Goal: Task Accomplishment & Management: Use online tool/utility

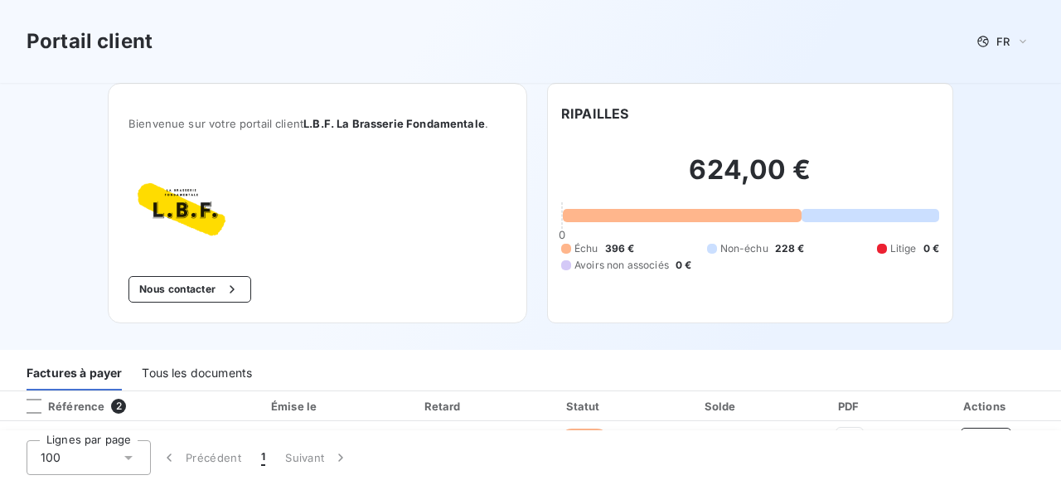
scroll to position [68, 0]
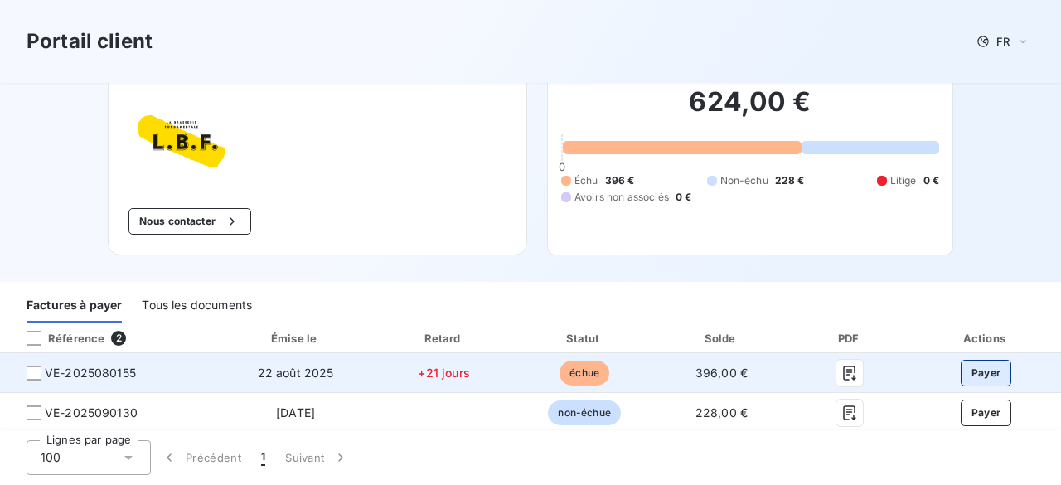
click at [963, 377] on button "Payer" at bounding box center [986, 373] width 51 height 27
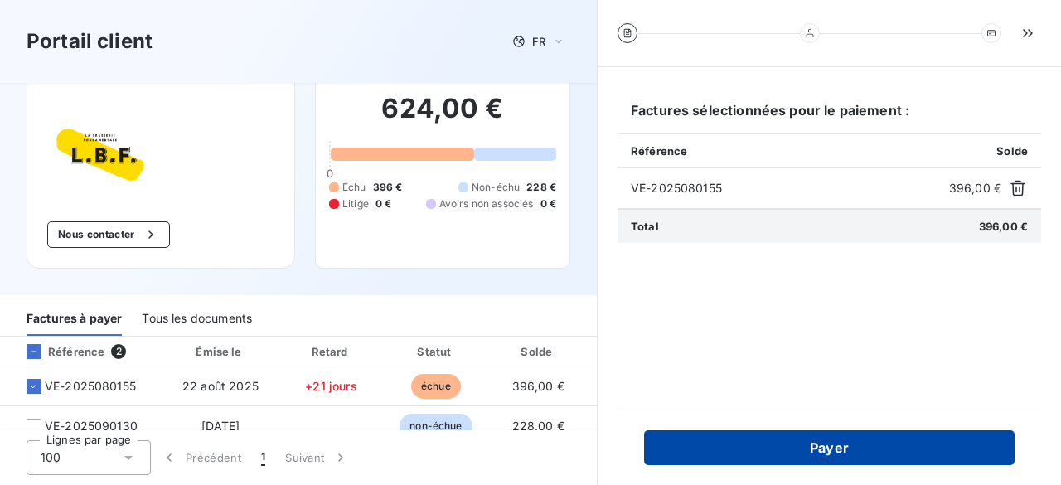
click at [827, 454] on button "Payer" at bounding box center [829, 447] width 371 height 35
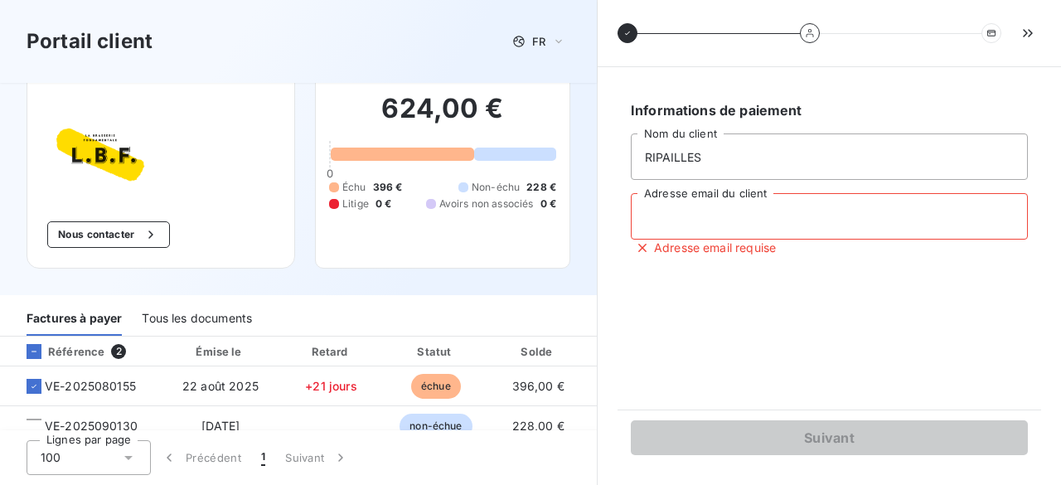
click at [735, 216] on input "Adresse email du client" at bounding box center [829, 216] width 397 height 46
type input "[EMAIL_ADDRESS][DOMAIN_NAME]"
click at [741, 410] on div "Suivant" at bounding box center [830, 438] width 424 height 56
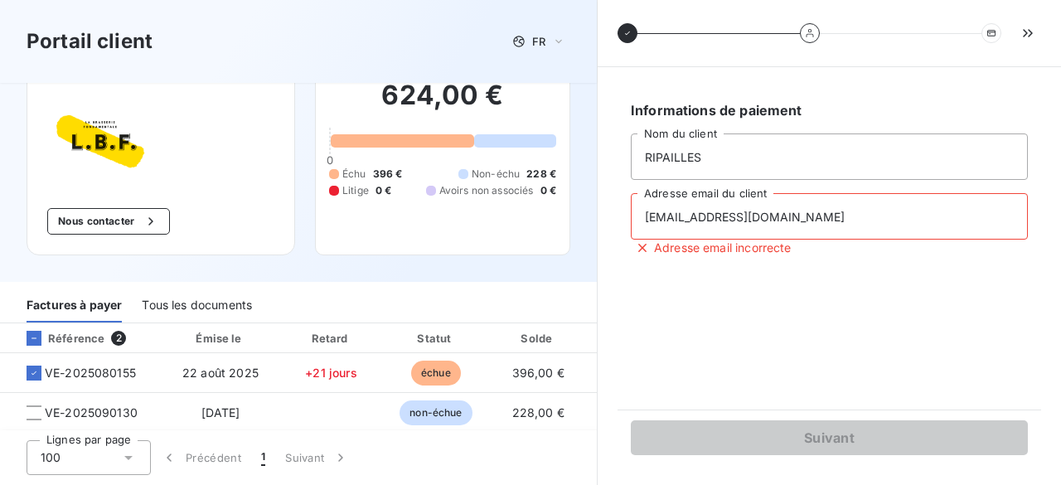
scroll to position [88, 0]
